Goal: Task Accomplishment & Management: Manage account settings

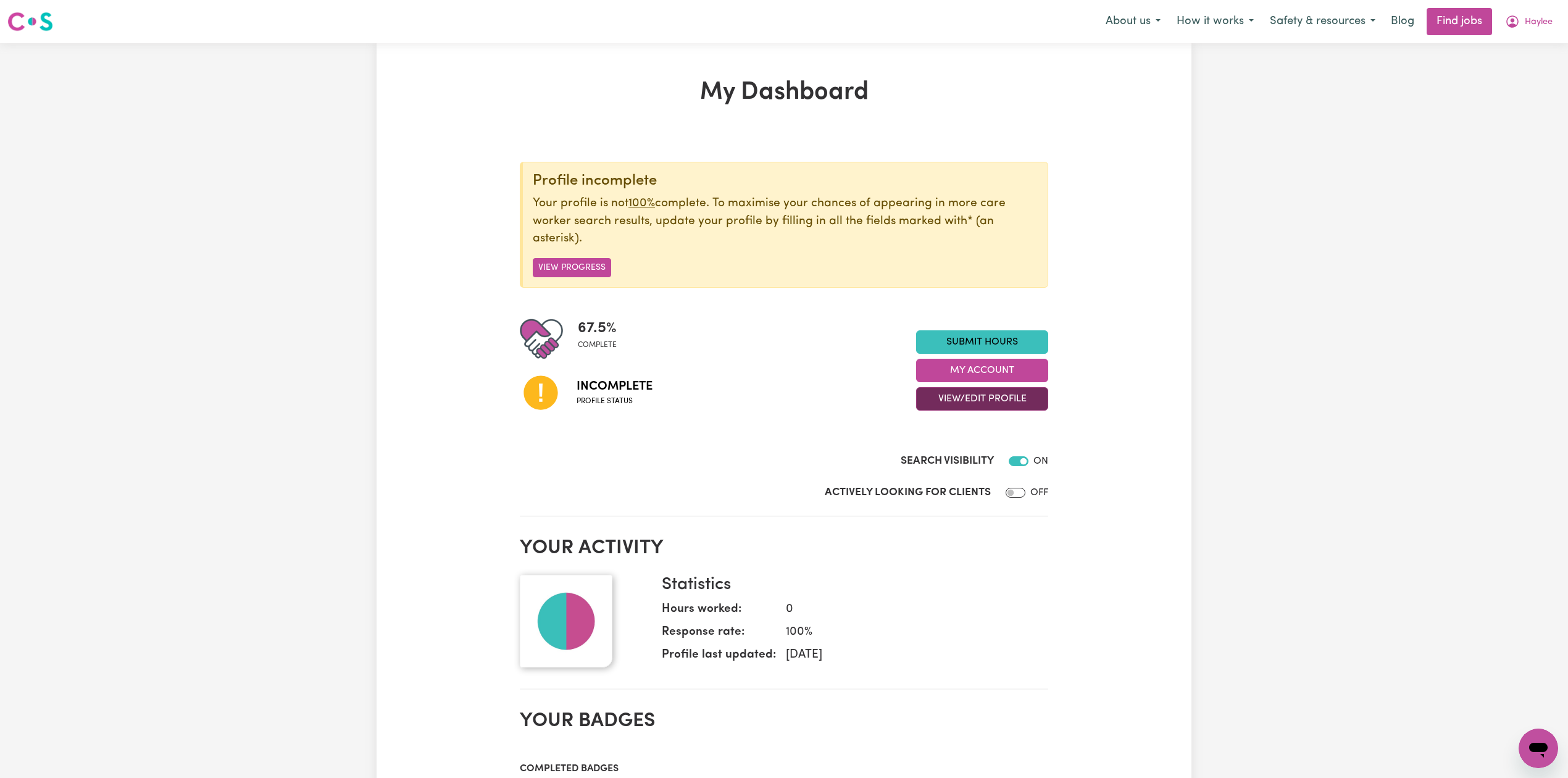
click at [961, 402] on button "View/Edit Profile" at bounding box center [982, 399] width 132 height 24
click at [959, 443] on link "View Profile" at bounding box center [974, 431] width 115 height 24
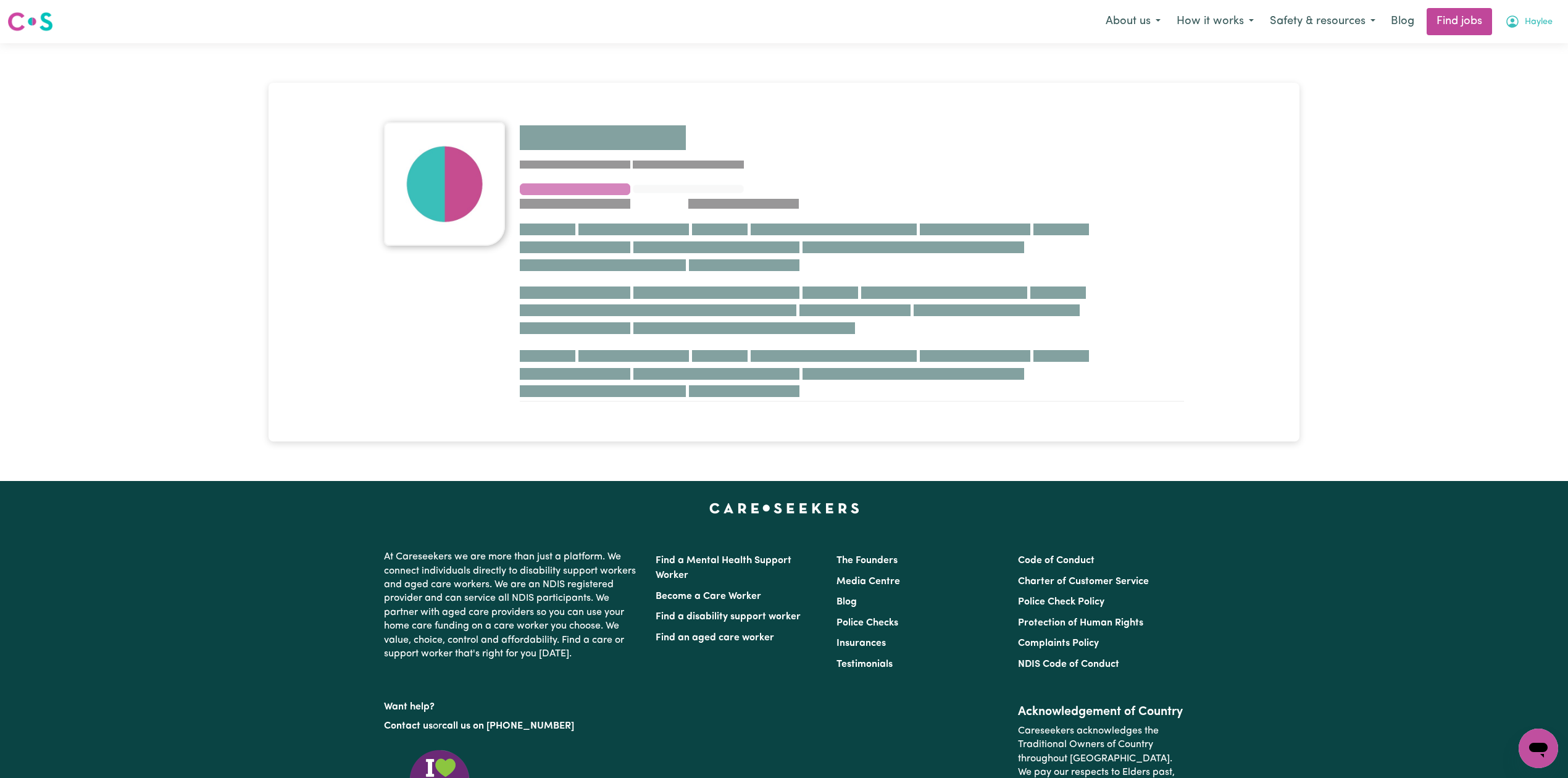
click at [1540, 23] on span "Haylee" at bounding box center [1538, 22] width 27 height 14
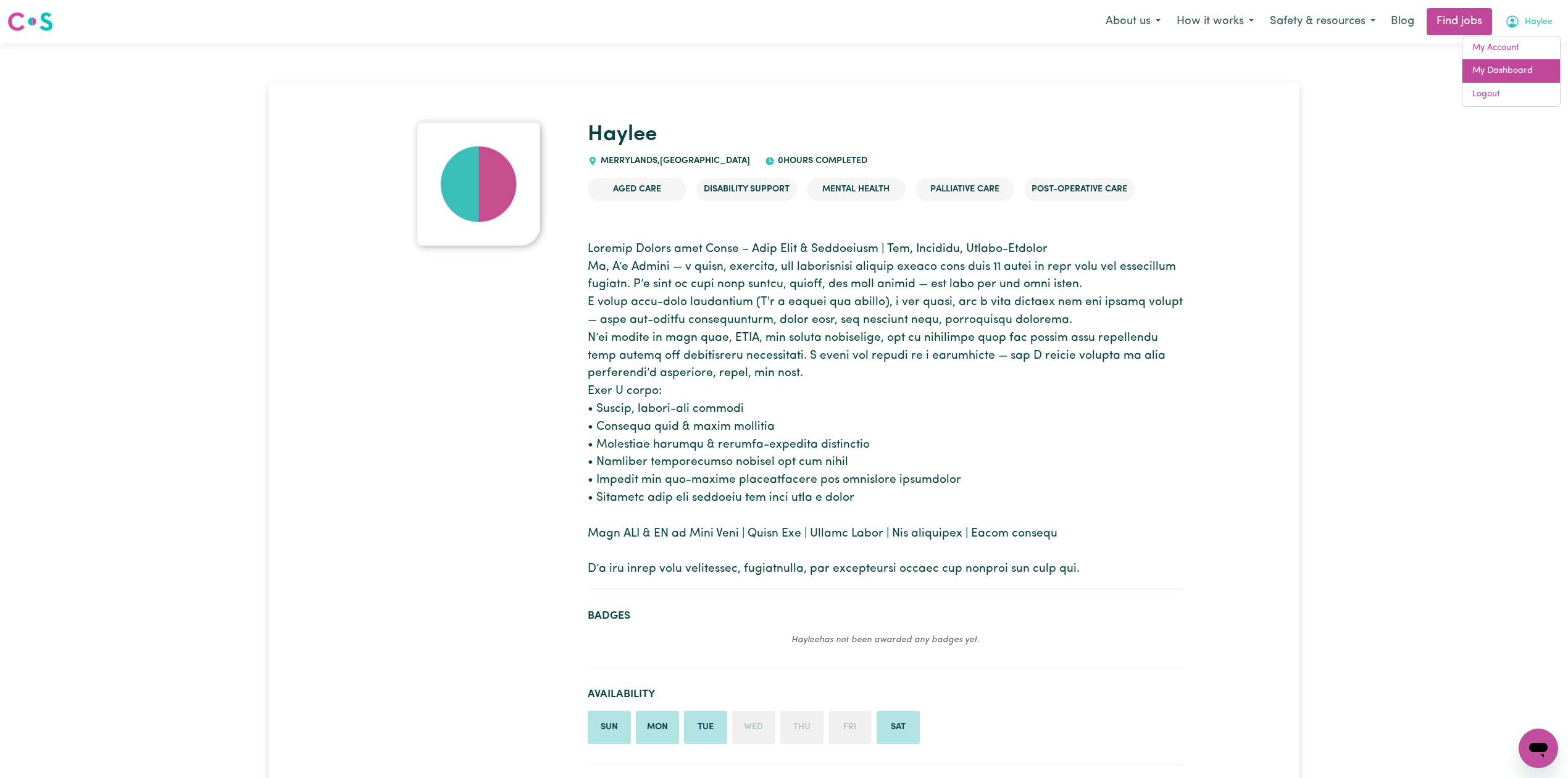
click at [1514, 67] on link "My Dashboard" at bounding box center [1511, 71] width 98 height 24
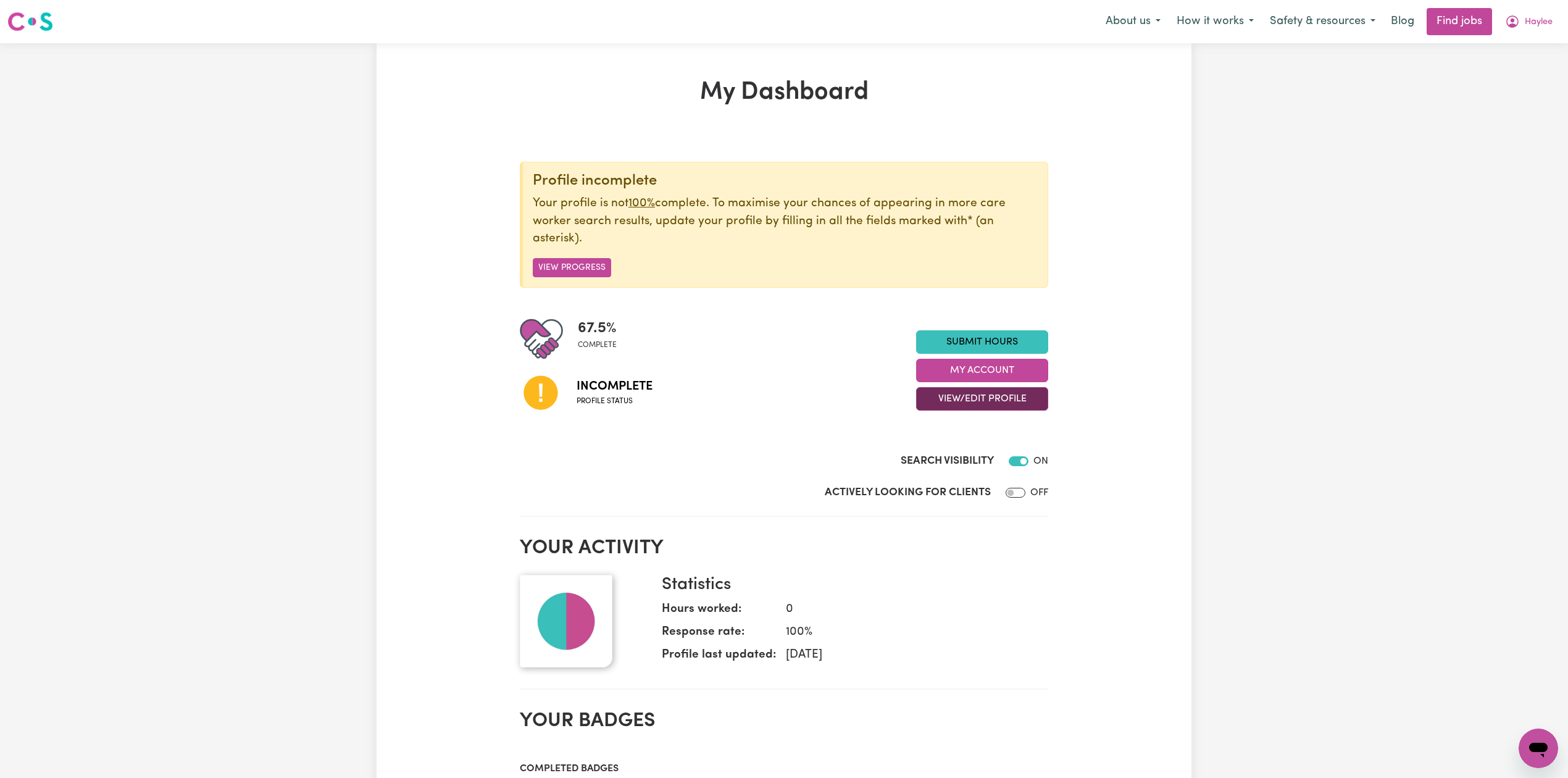
click at [939, 399] on button "View/Edit Profile" at bounding box center [982, 399] width 132 height 24
click at [947, 457] on link "Edit Profile" at bounding box center [974, 456] width 115 height 24
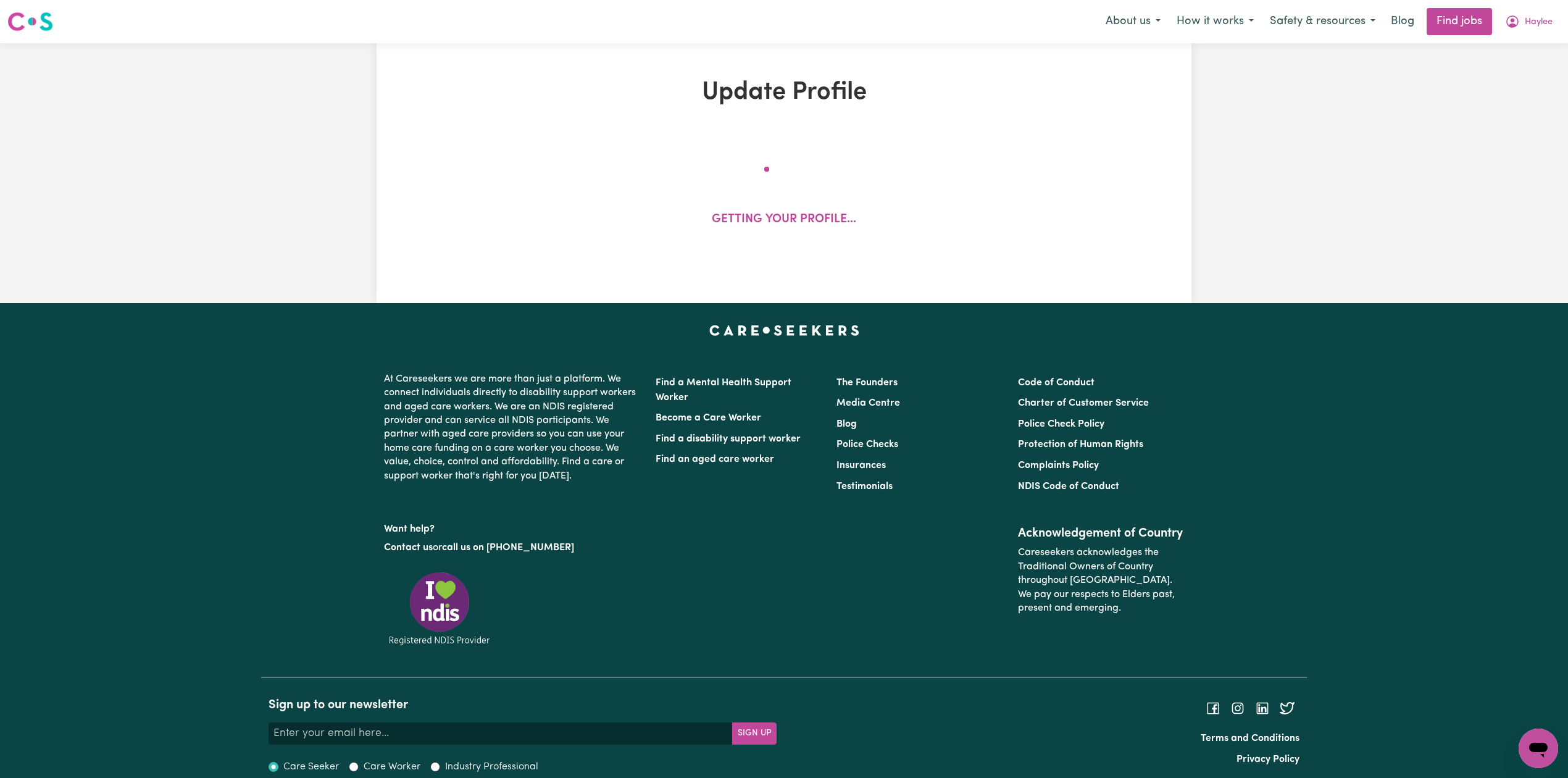
select select "[DEMOGRAPHIC_DATA]"
select select "[DEMOGRAPHIC_DATA] Citizen"
select select "Studying a healthcare related degree or qualification"
select select "60"
select select "70"
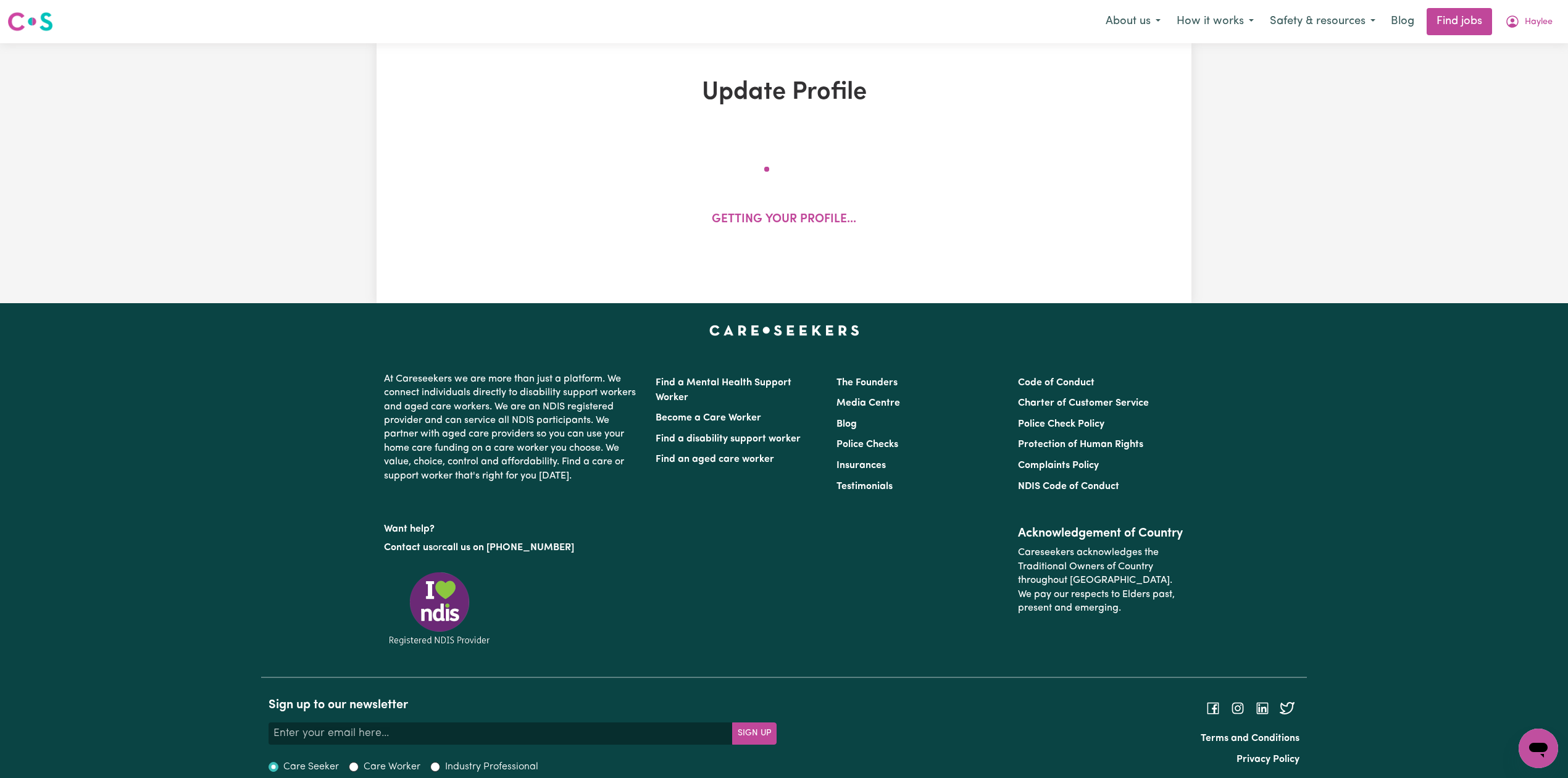
select select "100"
select select "150"
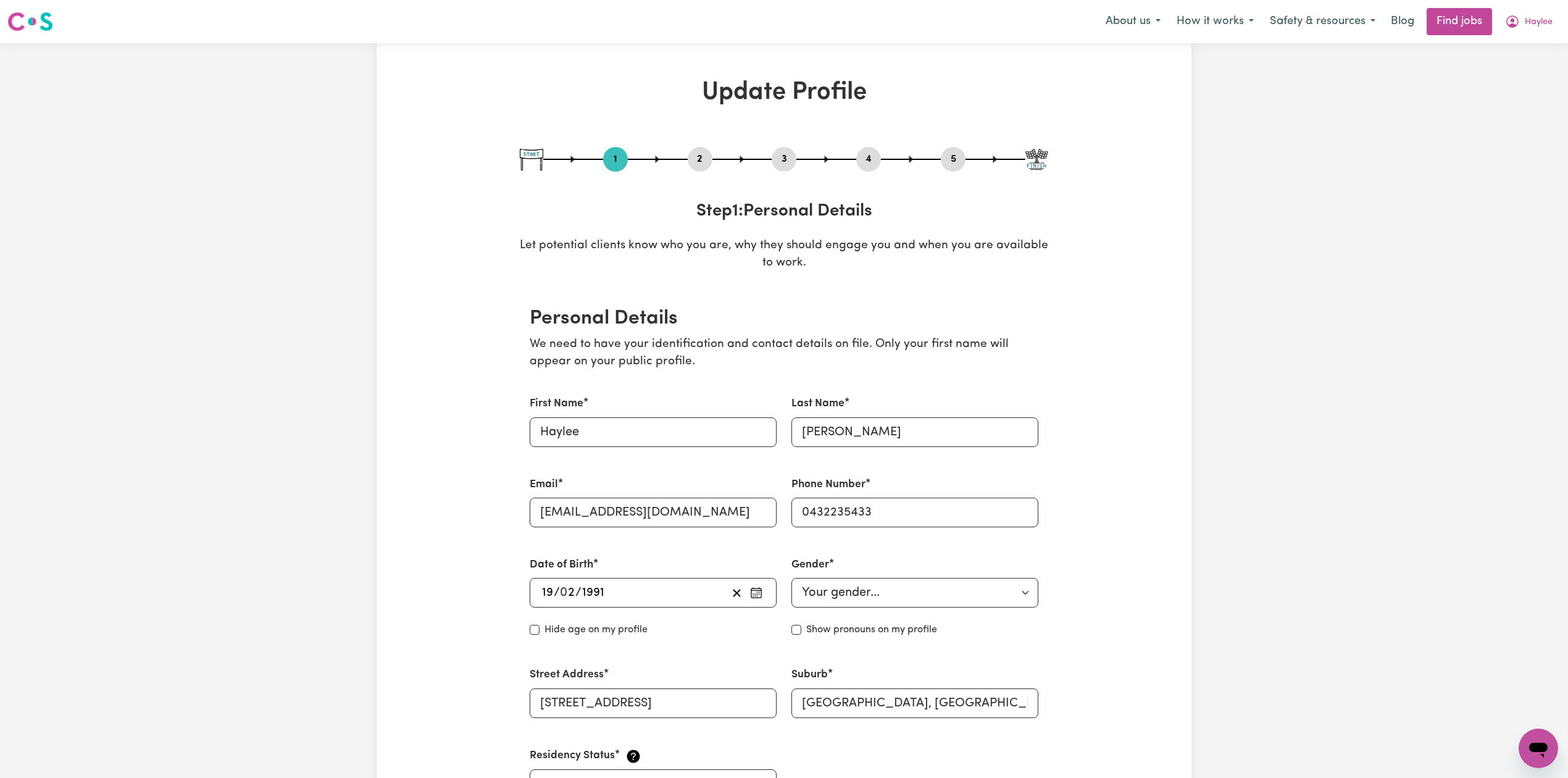
click at [702, 163] on button "2" at bounding box center [700, 159] width 24 height 16
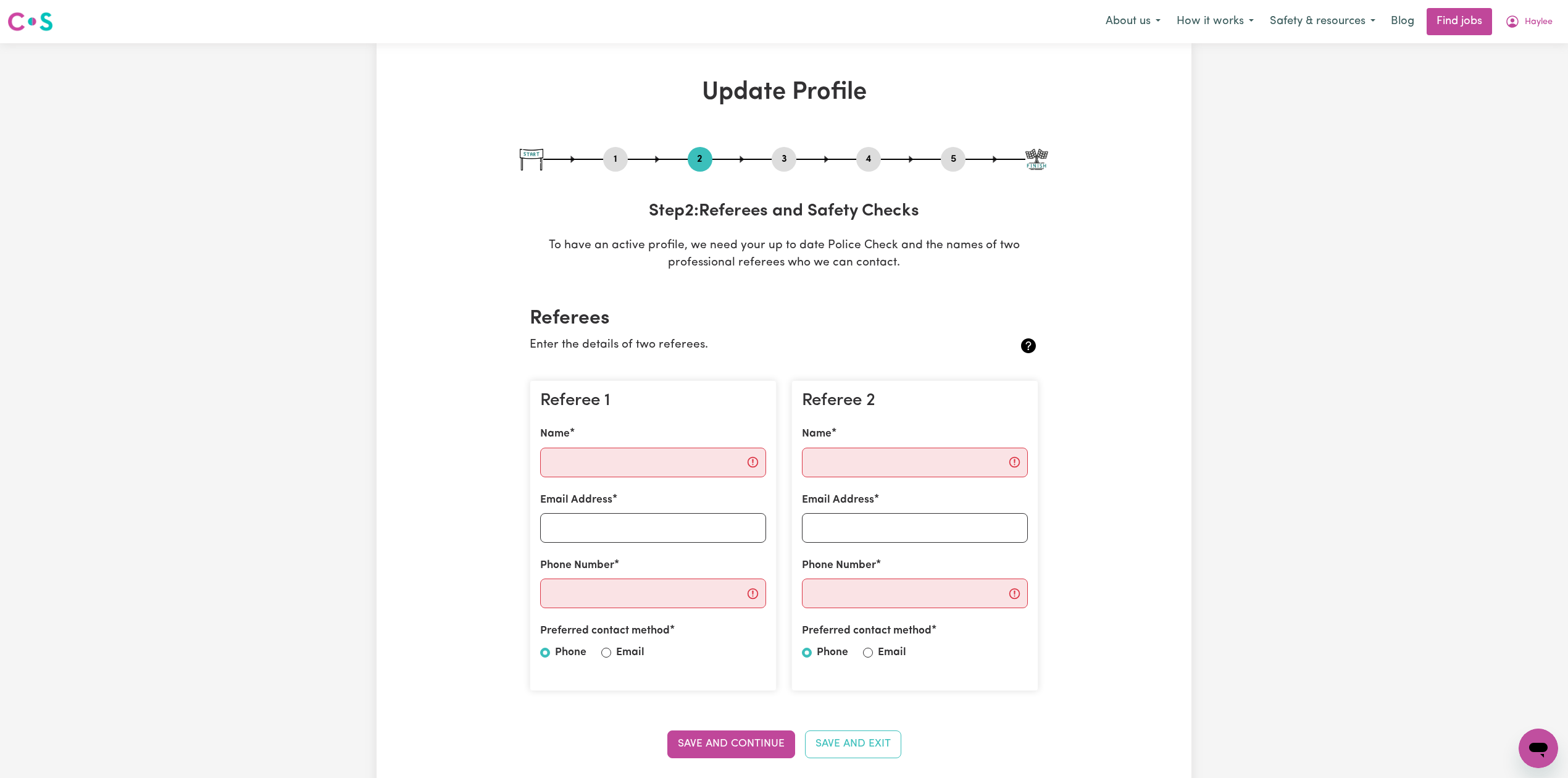
click at [960, 154] on button "5" at bounding box center [953, 159] width 24 height 16
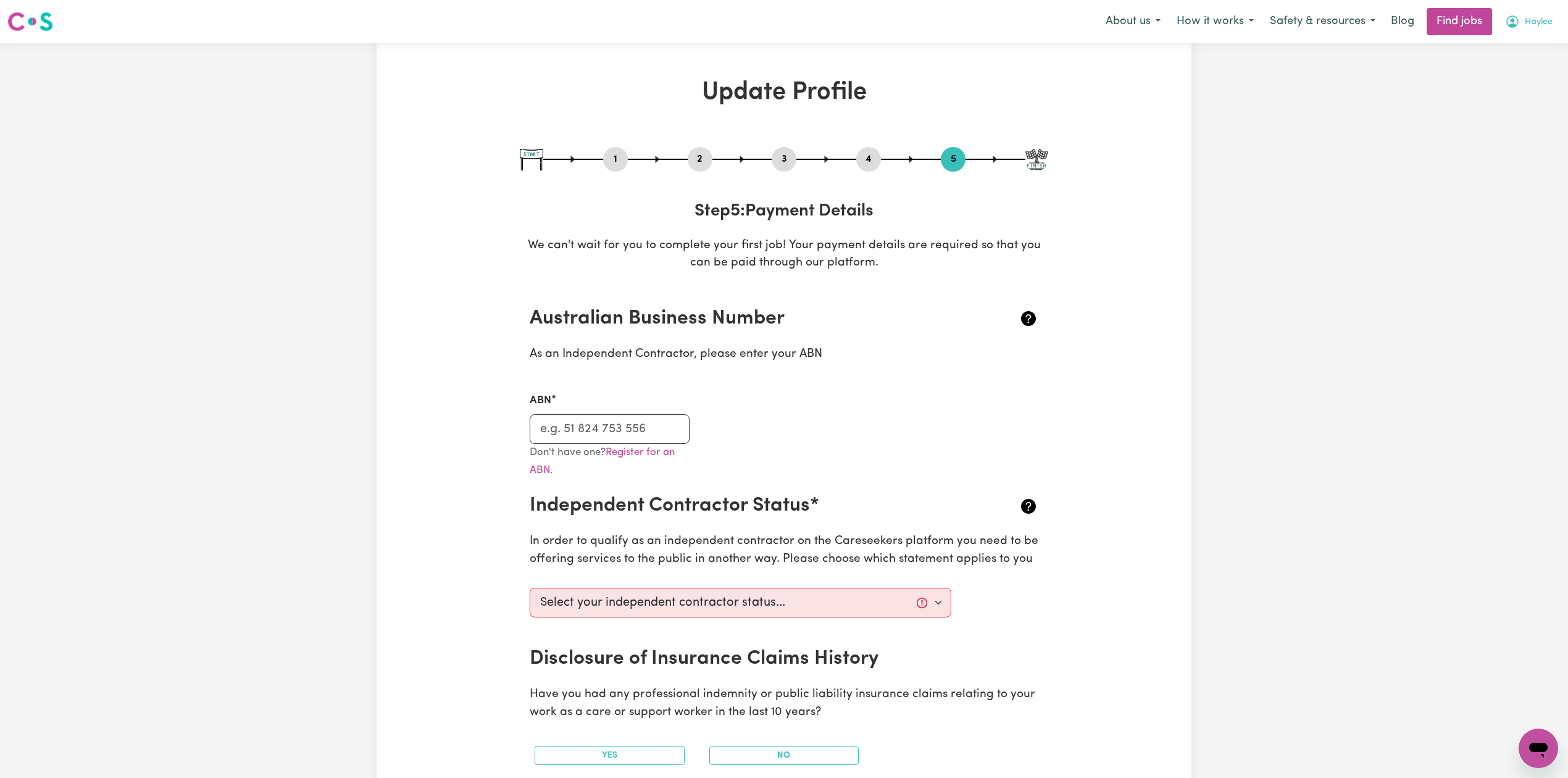
click at [1533, 22] on span "Haylee" at bounding box center [1538, 22] width 27 height 14
click at [1499, 92] on link "Logout" at bounding box center [1511, 94] width 98 height 24
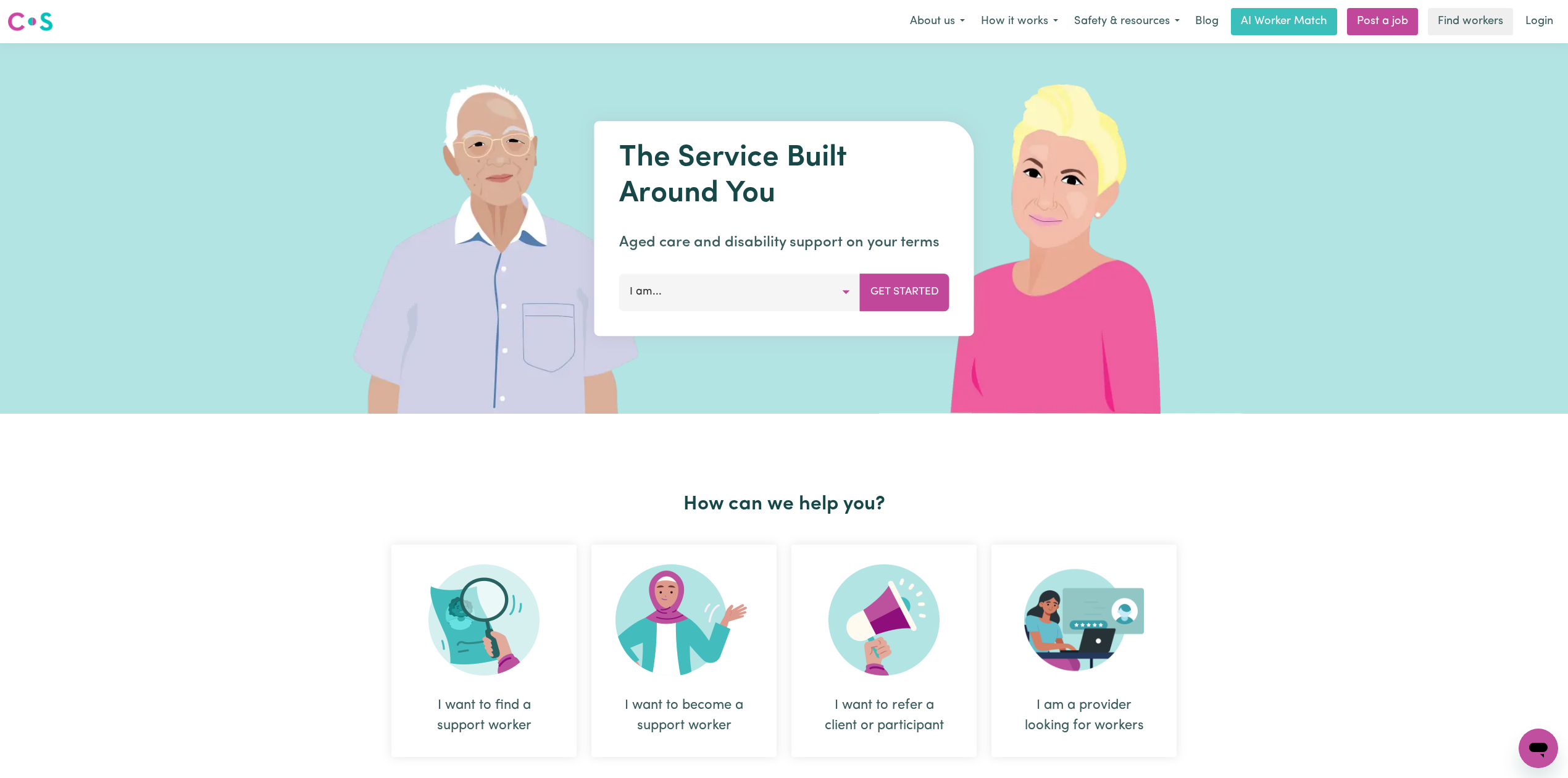
click at [1544, 15] on link "Login" at bounding box center [1539, 22] width 43 height 27
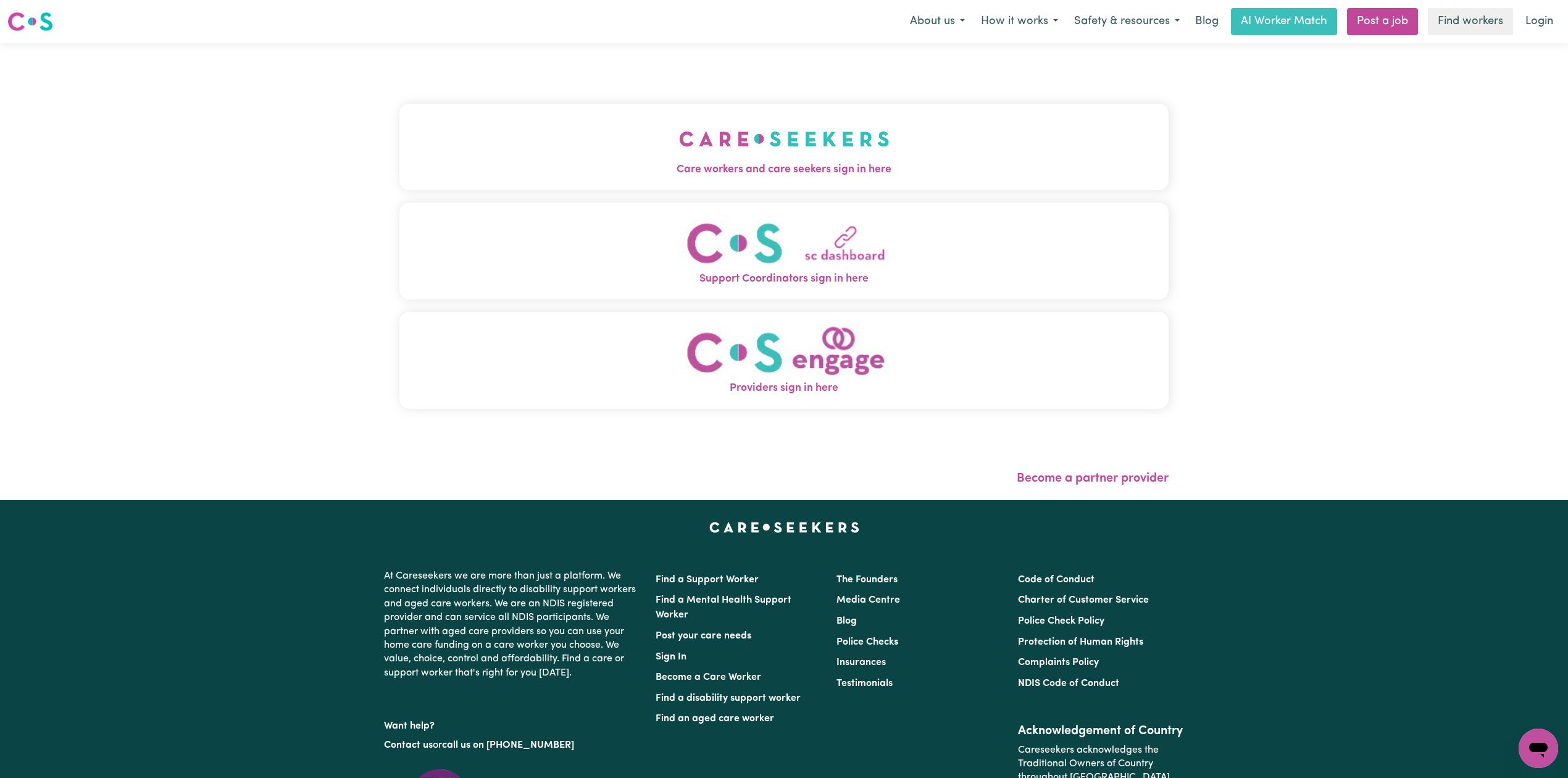
click at [688, 158] on button "Care workers and care seekers sign in here" at bounding box center [783, 147] width 769 height 86
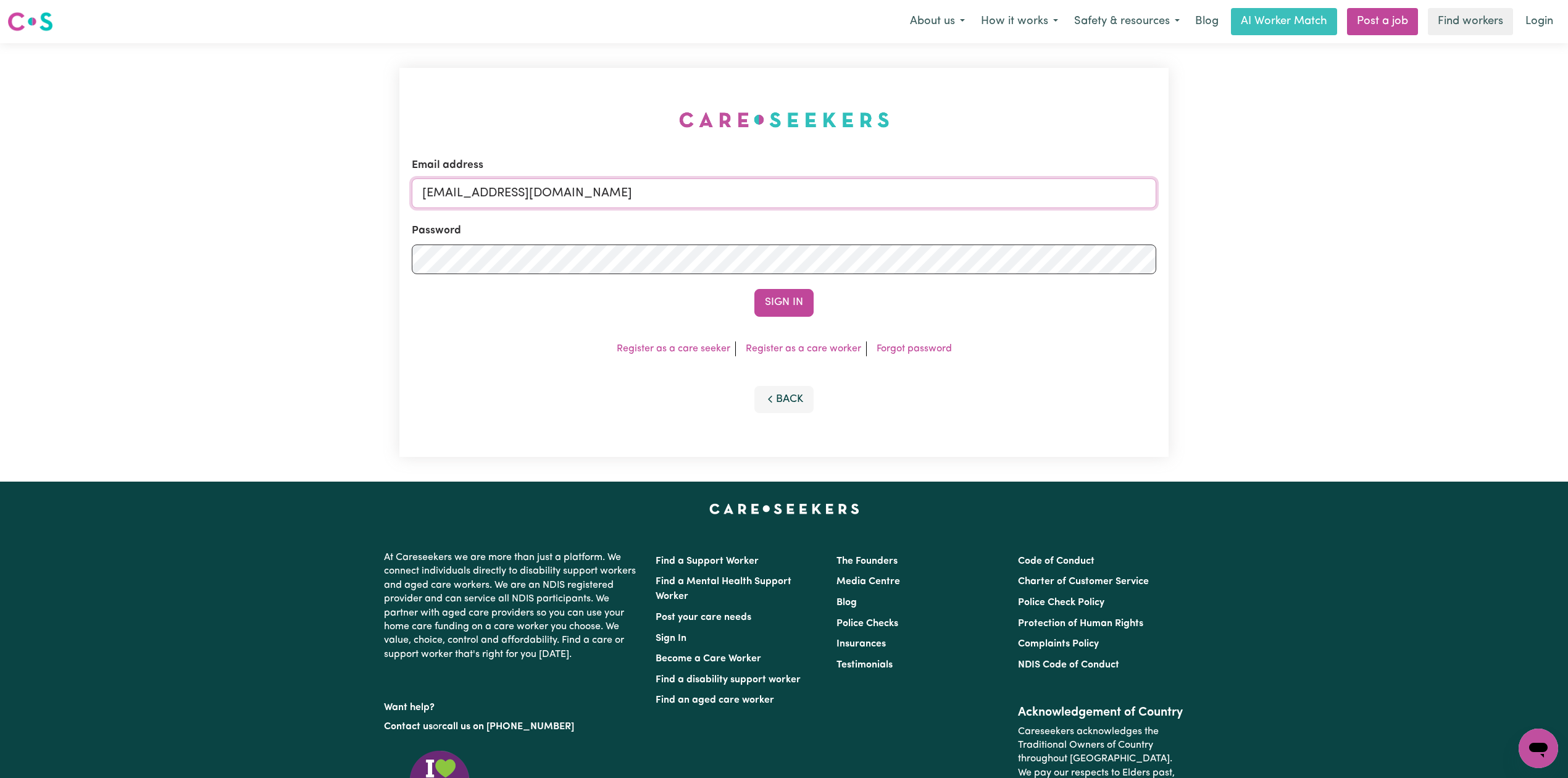
click at [628, 206] on input "[EMAIL_ADDRESS][DOMAIN_NAME]" at bounding box center [783, 193] width 744 height 30
click at [605, 194] on input "[EMAIL_ADDRESS][DOMAIN_NAME]" at bounding box center [783, 193] width 744 height 30
drag, startPoint x: 487, startPoint y: 182, endPoint x: 937, endPoint y: 214, distance: 451.1
click at [944, 208] on form "Email address Superuser~[EMAIL_ADDRESS][DOMAIN_NAME] Password Sign In" at bounding box center [783, 237] width 744 height 160
type input "Superuser~[EMAIL_ADDRESS][DOMAIN_NAME]"
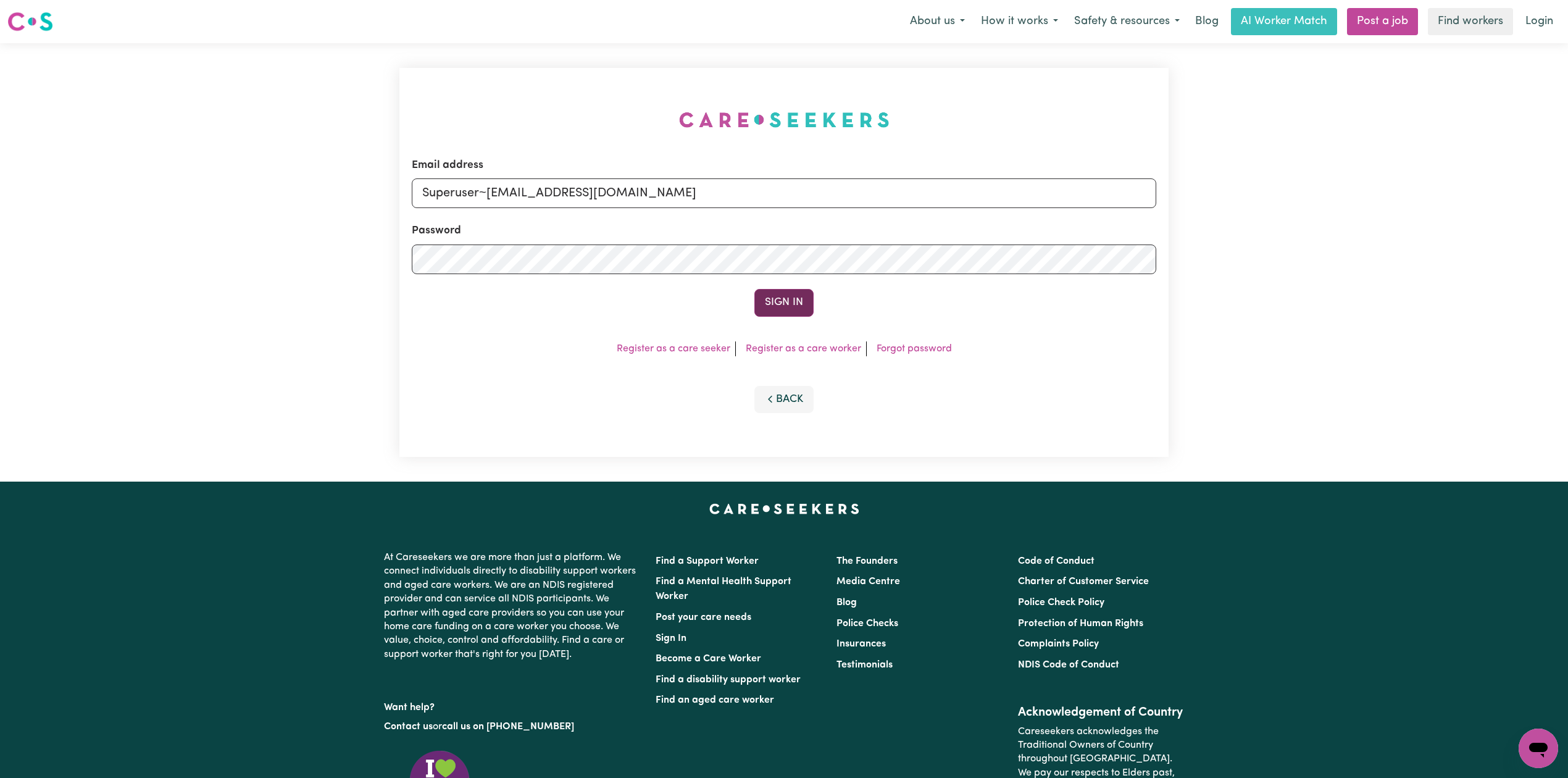
click at [781, 309] on button "Sign In" at bounding box center [784, 302] width 60 height 27
